Goal: Browse casually: Explore the website without a specific task or goal

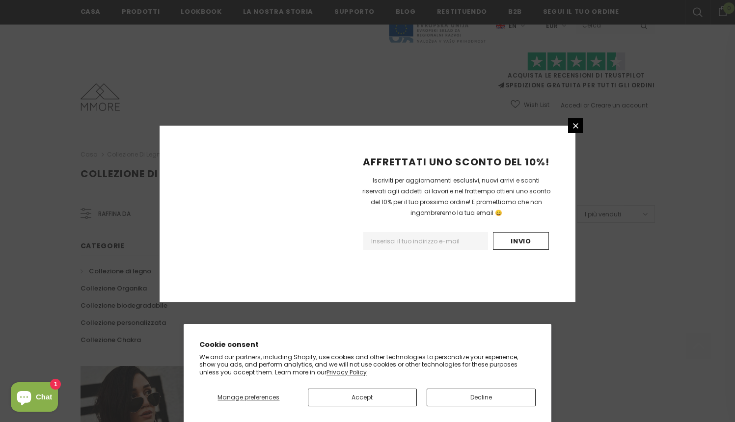
scroll to position [585, 0]
